Goal: Task Accomplishment & Management: Manage account settings

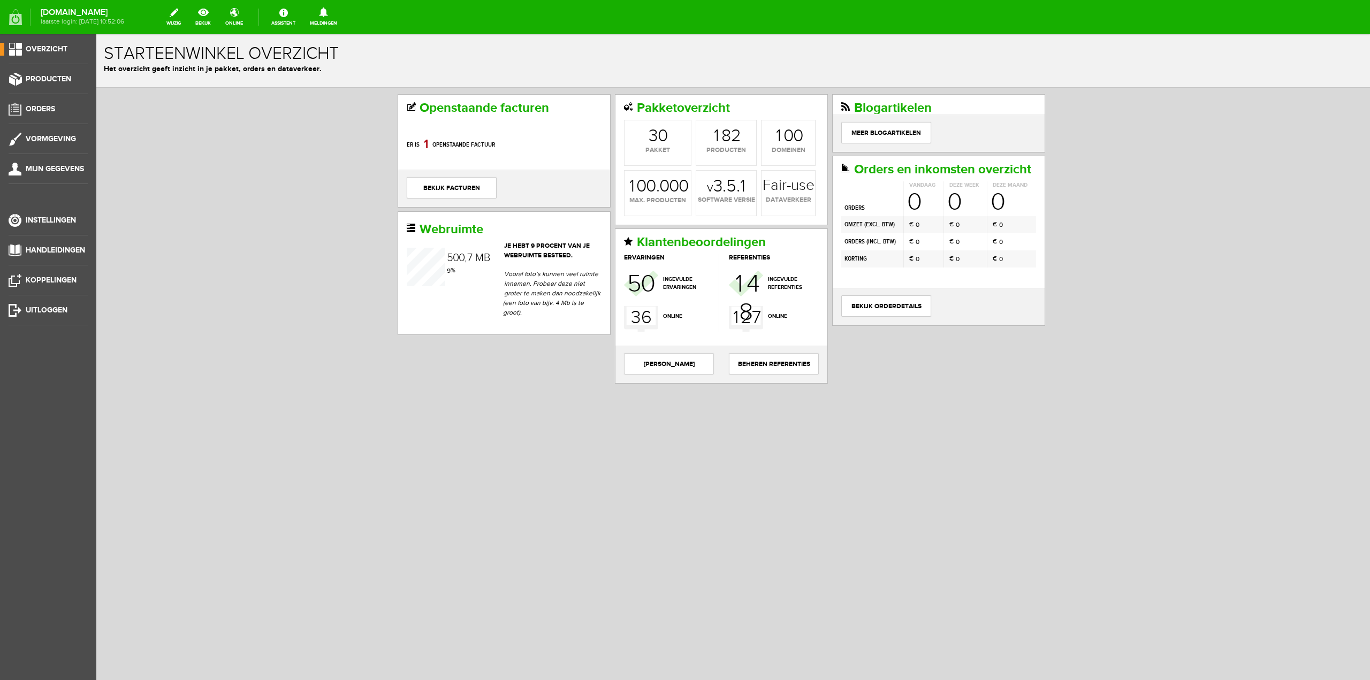
click at [1171, 273] on div "Openstaande facturen Er is 8 0 1 openstaande factuur bekijk facturen Pakketover…" at bounding box center [732, 275] width 1273 height 375
drag, startPoint x: 48, startPoint y: 309, endPoint x: 707, endPoint y: 39, distance: 712.9
click at [48, 309] on span "Uitloggen" at bounding box center [47, 309] width 42 height 9
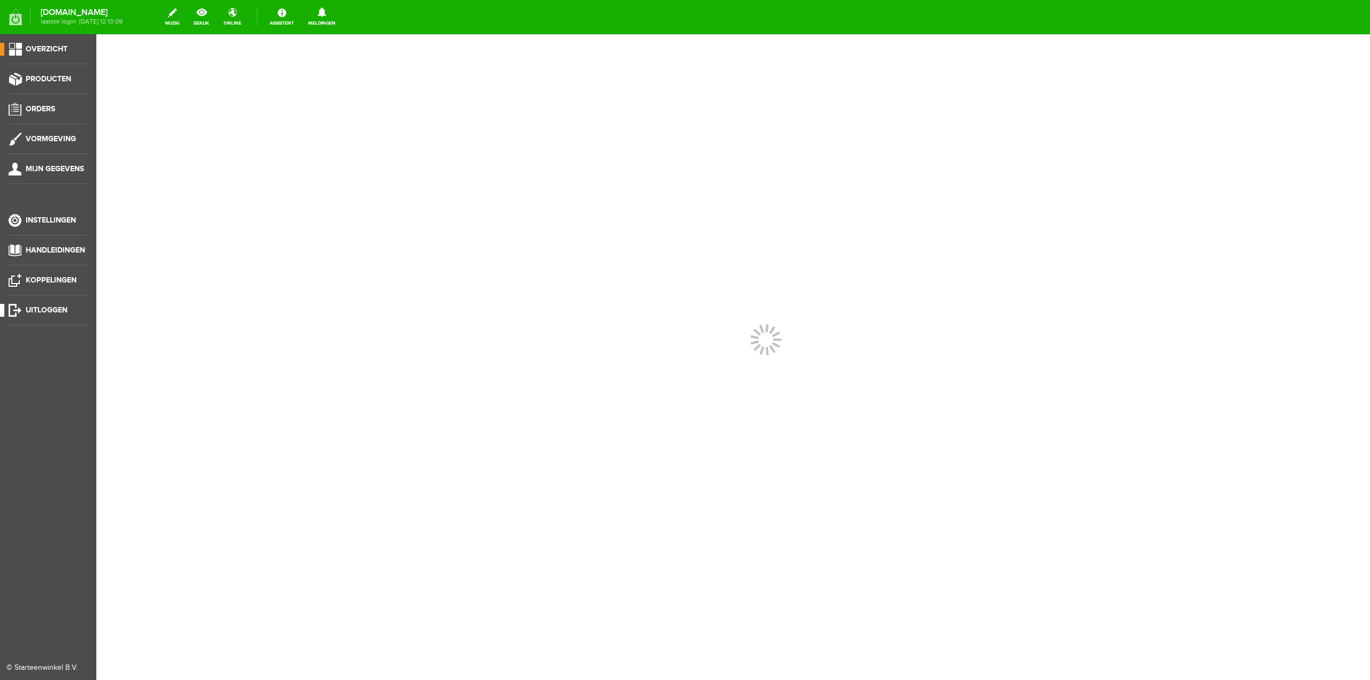
click at [41, 309] on span "Uitloggen" at bounding box center [47, 309] width 42 height 9
